Goal: Book appointment/travel/reservation

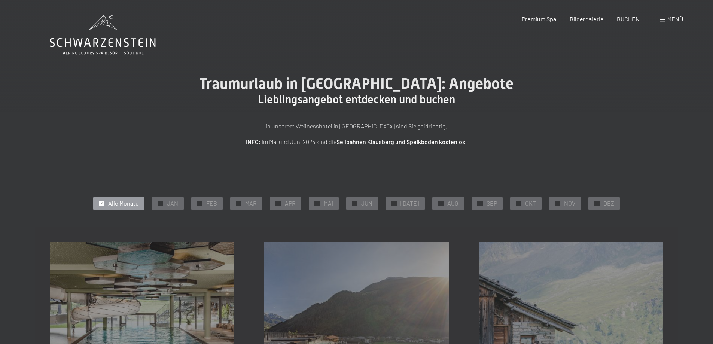
click at [668, 21] on span "Menü" at bounding box center [676, 18] width 16 height 7
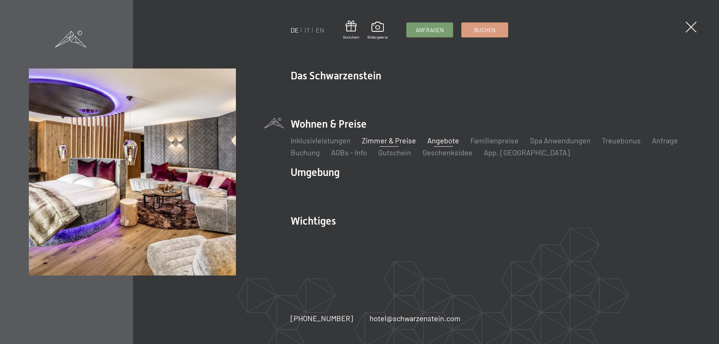
click at [411, 142] on link "Zimmer & Preise" at bounding box center [389, 140] width 54 height 9
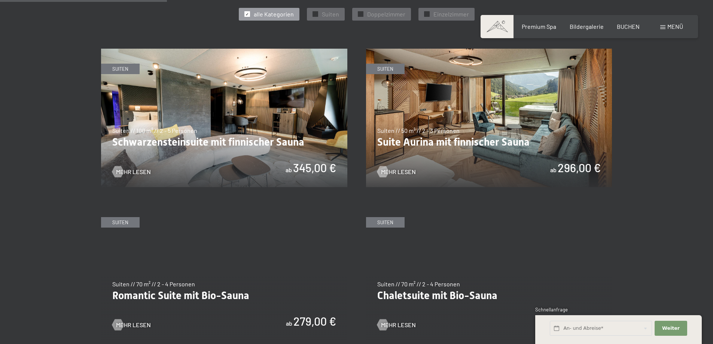
scroll to position [562, 0]
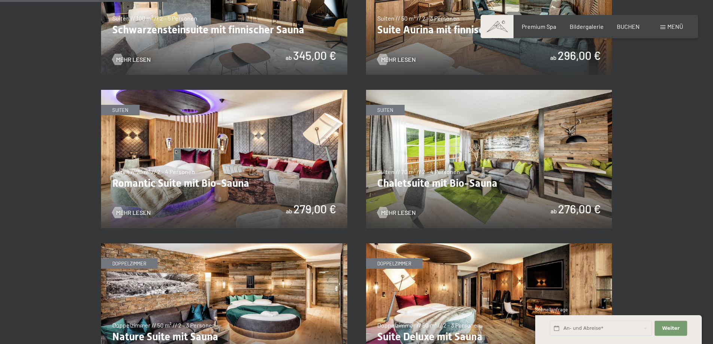
click at [236, 175] on img at bounding box center [224, 159] width 246 height 139
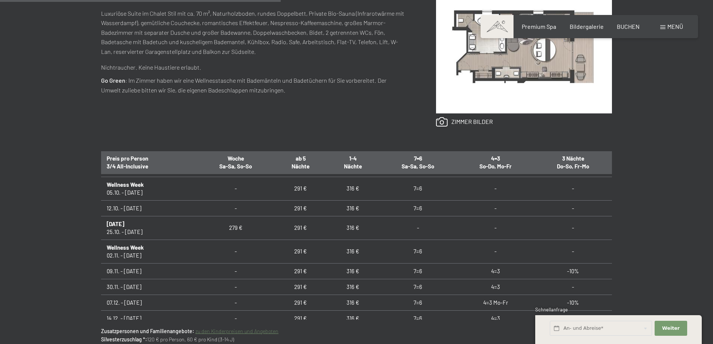
scroll to position [412, 0]
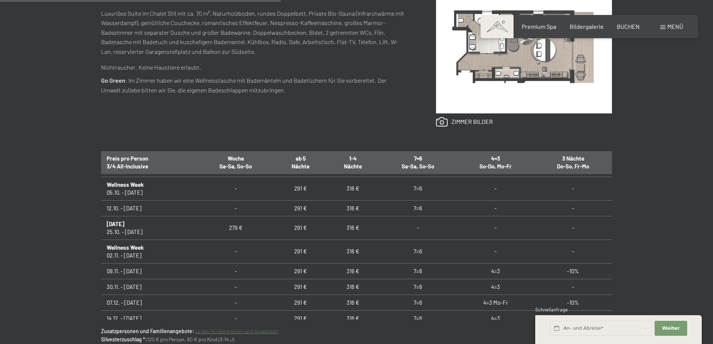
drag, startPoint x: 171, startPoint y: 80, endPoint x: 148, endPoint y: 87, distance: 23.5
click at [170, 80] on p "Go Green : Im [PERSON_NAME] haben wir eine Wellnesstasche mit Bademänteln und B…" at bounding box center [253, 85] width 305 height 19
drag, startPoint x: 108, startPoint y: 82, endPoint x: 182, endPoint y: 84, distance: 73.4
click at [156, 84] on p "Go Green : Im [PERSON_NAME] haben wir eine Wellnesstasche mit Bademänteln und B…" at bounding box center [253, 85] width 305 height 19
click at [248, 86] on p "Go Green : Im [PERSON_NAME] haben wir eine Wellnesstasche mit Bademänteln und B…" at bounding box center [253, 85] width 305 height 19
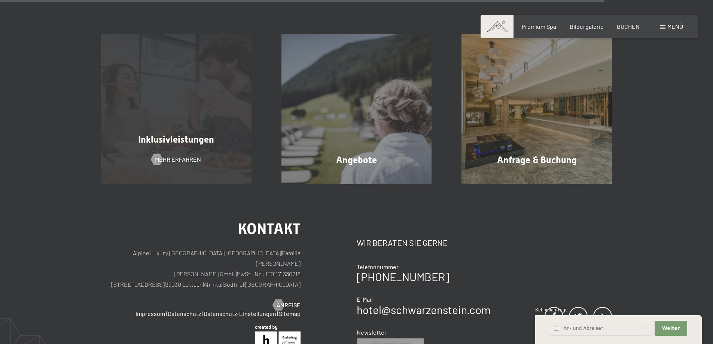
scroll to position [723, 0]
